Goal: Task Accomplishment & Management: Use online tool/utility

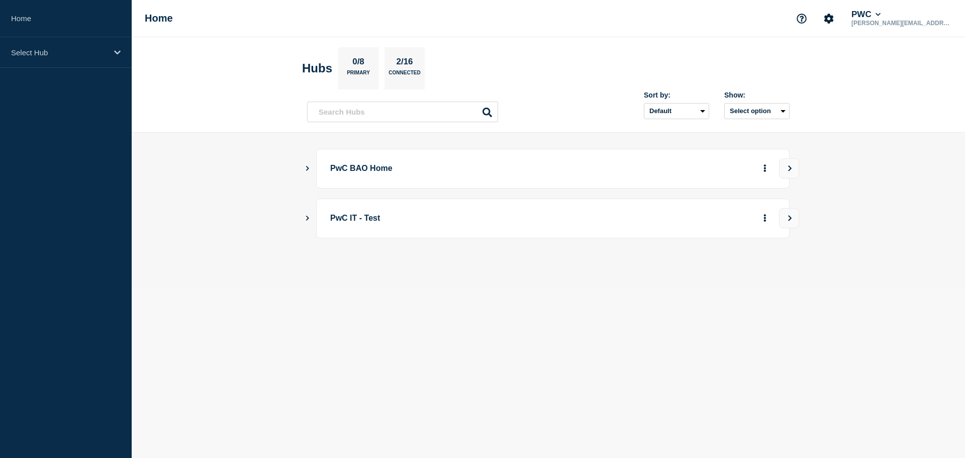
click at [308, 167] on icon "Show Connected Hubs" at bounding box center [307, 167] width 7 height 5
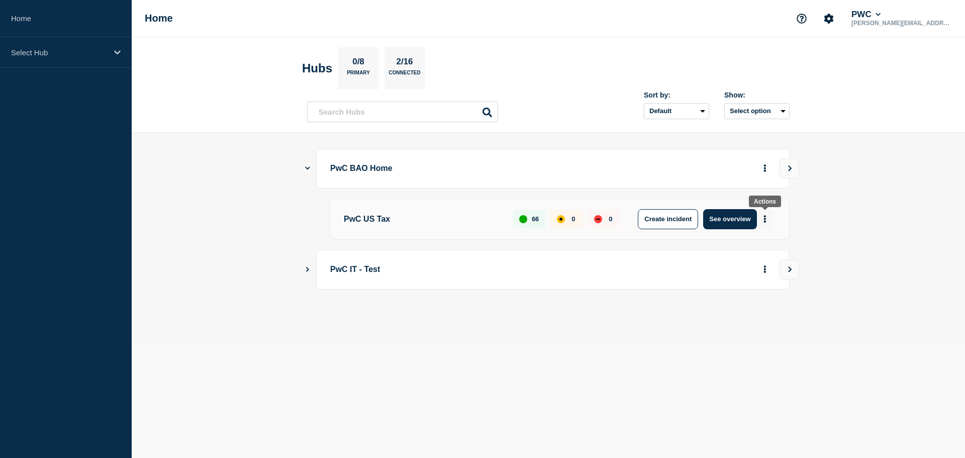
click at [766, 218] on icon "More actions" at bounding box center [765, 219] width 3 height 8
click at [766, 251] on button "Create maintenance" at bounding box center [762, 249] width 68 height 9
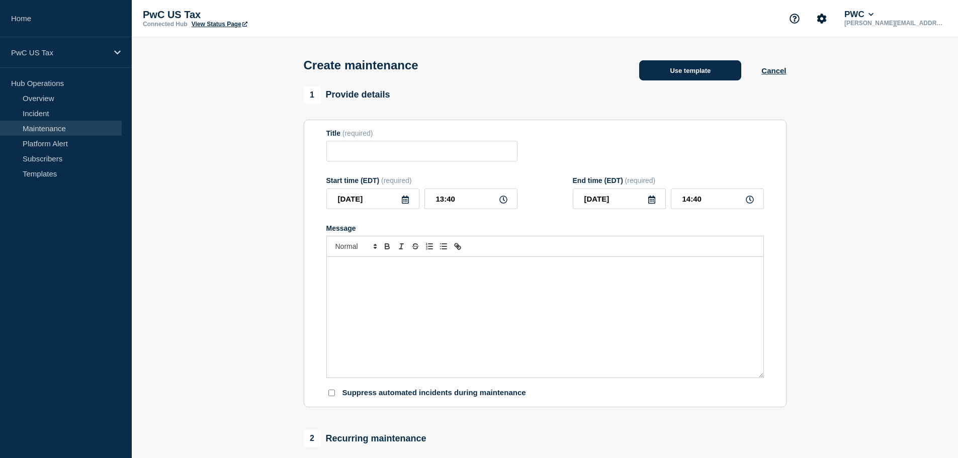
click at [694, 75] on button "Use template" at bounding box center [690, 70] width 102 height 20
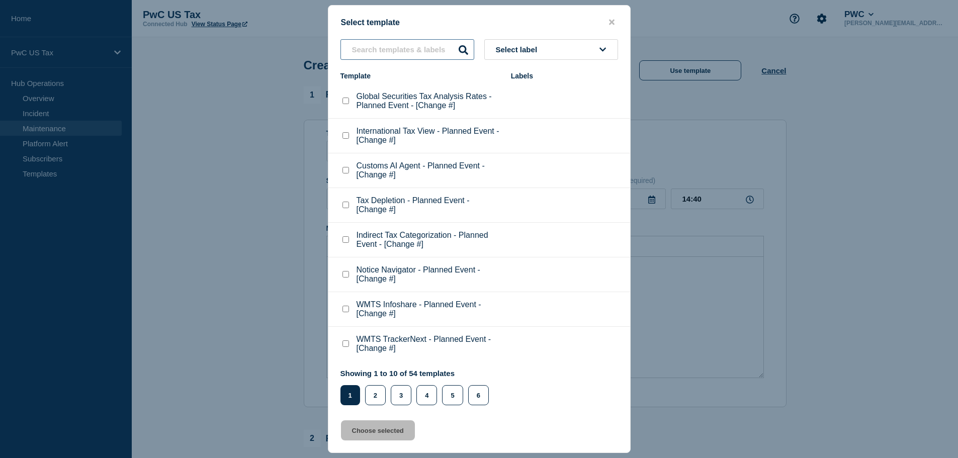
click at [373, 54] on input "text" at bounding box center [407, 49] width 134 height 21
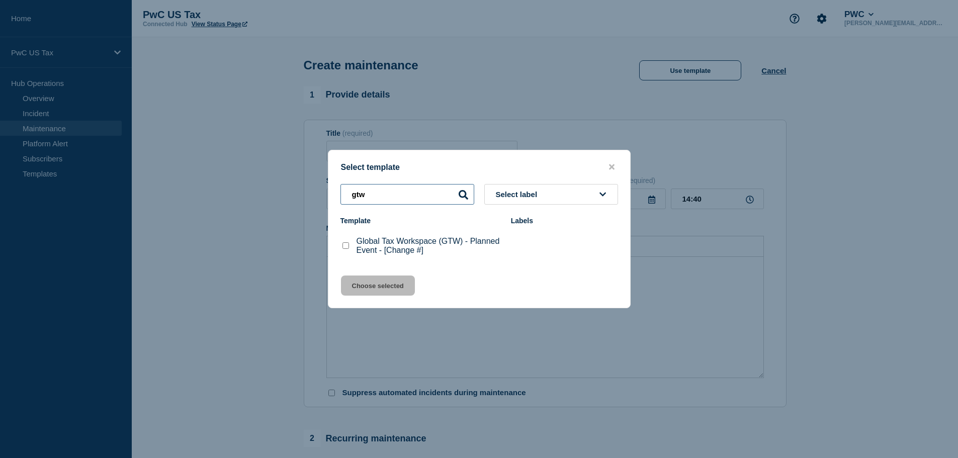
type input "gtw"
click at [345, 248] on checkbox"] "Global Tax Workspace (GTW) - Planned Event - [Change #] checkbox" at bounding box center [345, 245] width 7 height 7
checkbox checkbox"] "true"
click at [378, 286] on button "Choose selected" at bounding box center [378, 286] width 74 height 20
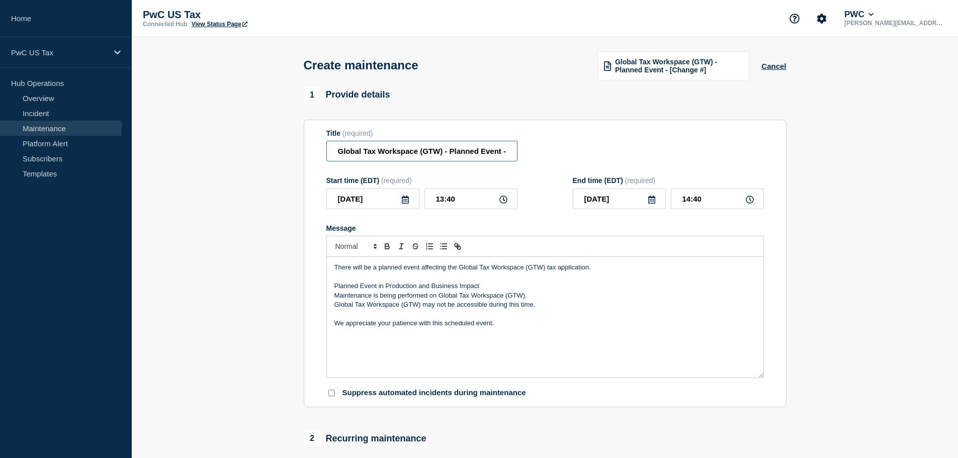
scroll to position [0, 41]
drag, startPoint x: 499, startPoint y: 154, endPoint x: 553, endPoint y: 153, distance: 53.8
click at [553, 153] on div "Title (required) Global Tax Workspace (GTW) - Planned Event - [Change #]" at bounding box center [544, 145] width 437 height 33
click at [496, 154] on input "Global Tax Workspace (GTW) - Planned Event - [Change #]" at bounding box center [421, 151] width 191 height 21
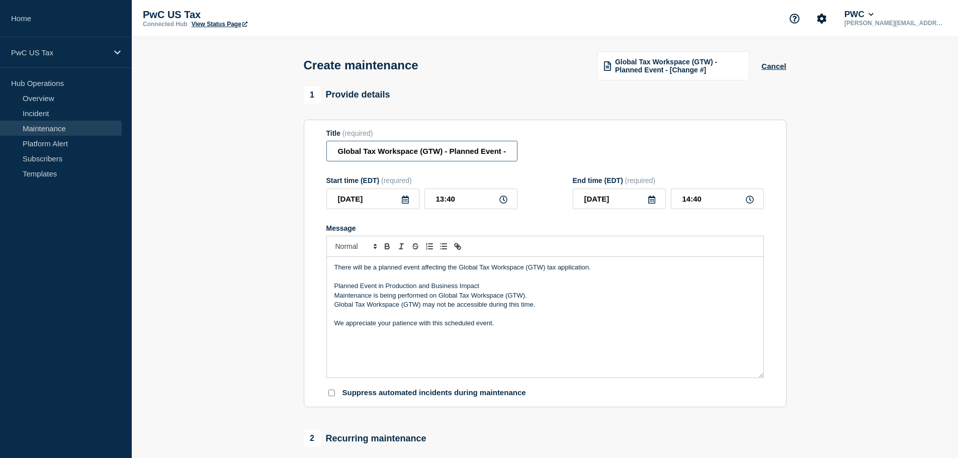
scroll to position [0, 41]
drag, startPoint x: 506, startPoint y: 153, endPoint x: 536, endPoint y: 148, distance: 30.0
click at [536, 148] on div "Title (required) Global Tax Workspace (GTW) - Planned Event - [Change #]" at bounding box center [544, 145] width 437 height 33
click at [502, 153] on input "Global Tax Workspace (GTW) - Planned Event - [Change #]" at bounding box center [421, 151] width 191 height 21
paste input "CHG1543266"
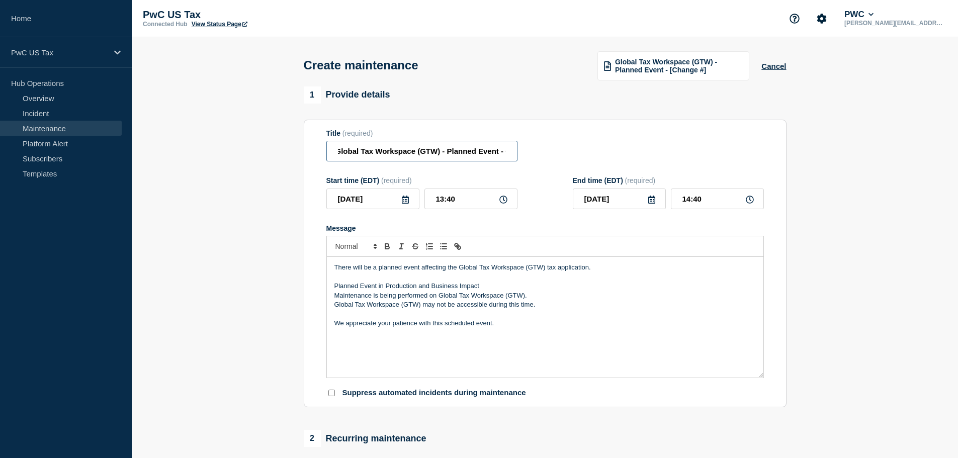
scroll to position [0, 48]
type input "Global Tax Workspace (GTW) - Planned Event - CHG1543266"
click at [443, 199] on input "13:40" at bounding box center [470, 199] width 93 height 21
type input "14:40"
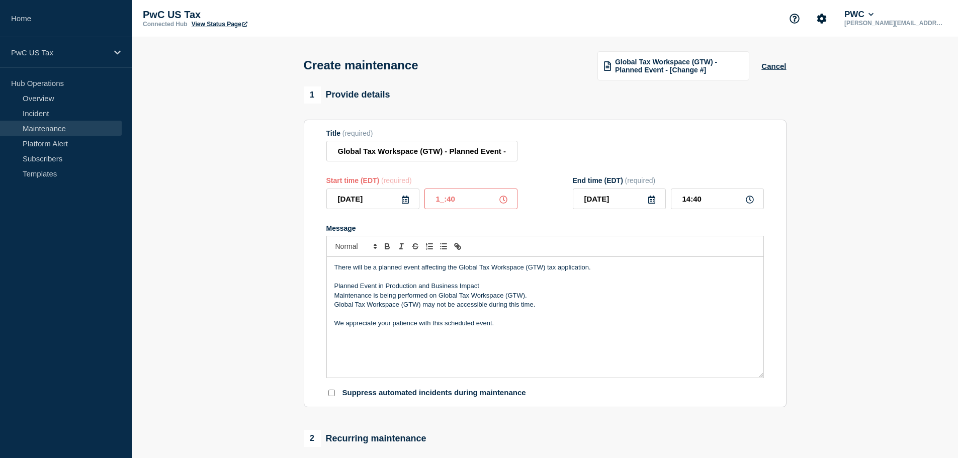
type input "15:40"
type input "14:00"
click at [689, 199] on input "15:00" at bounding box center [717, 199] width 93 height 21
type input "17:00"
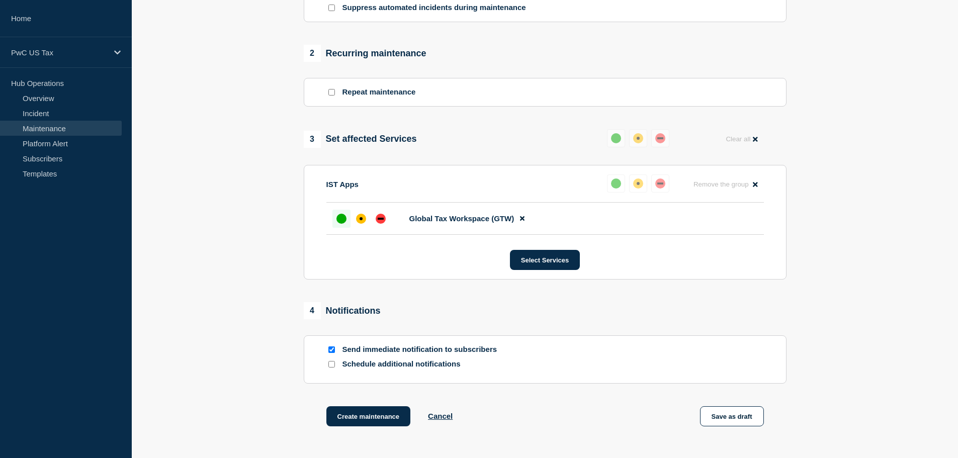
scroll to position [472, 0]
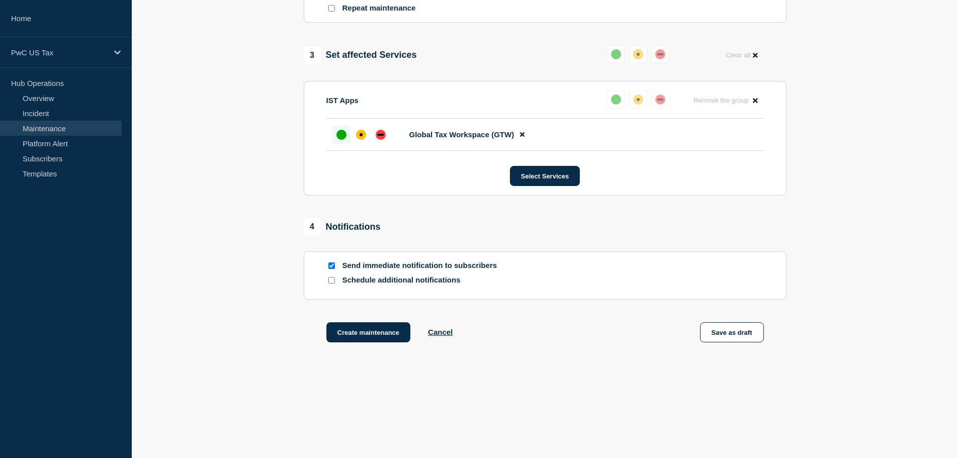
click at [332, 266] on input "Send immediate notification to subscribers" at bounding box center [331, 265] width 7 height 7
checkbox input "false"
click at [363, 332] on button "Create maintenance" at bounding box center [368, 332] width 84 height 20
